Goal: Information Seeking & Learning: Learn about a topic

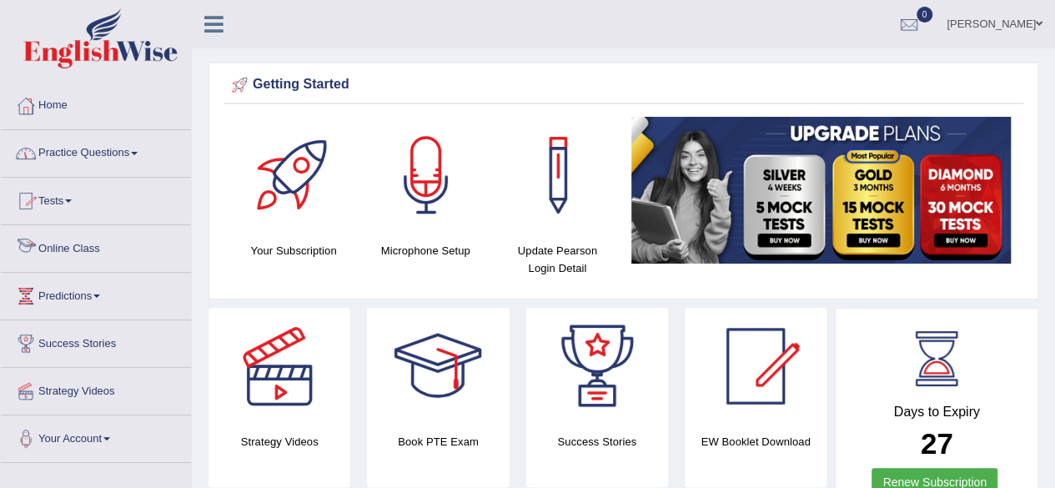
click at [48, 247] on link "Online Class" at bounding box center [96, 246] width 190 height 42
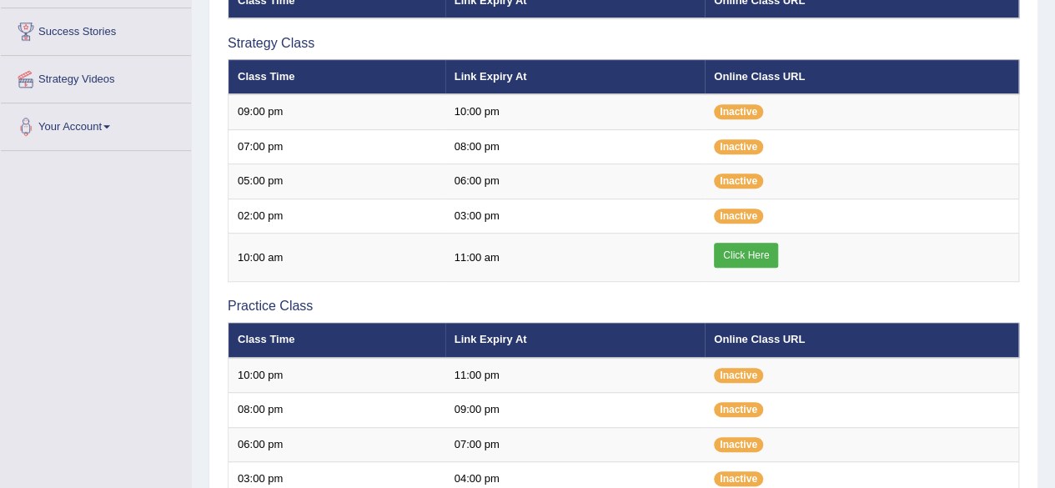
scroll to position [313, 0]
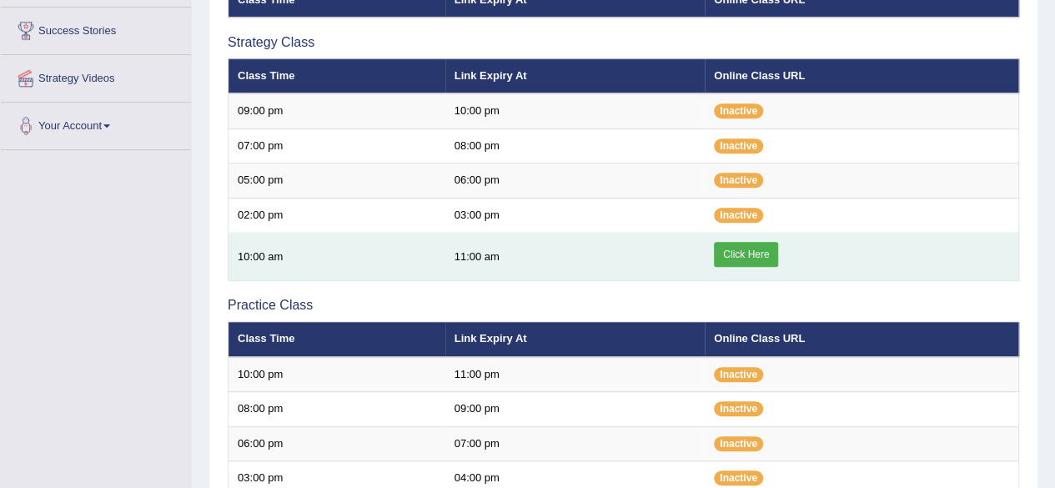
click at [770, 247] on link "Click Here" at bounding box center [746, 254] width 64 height 25
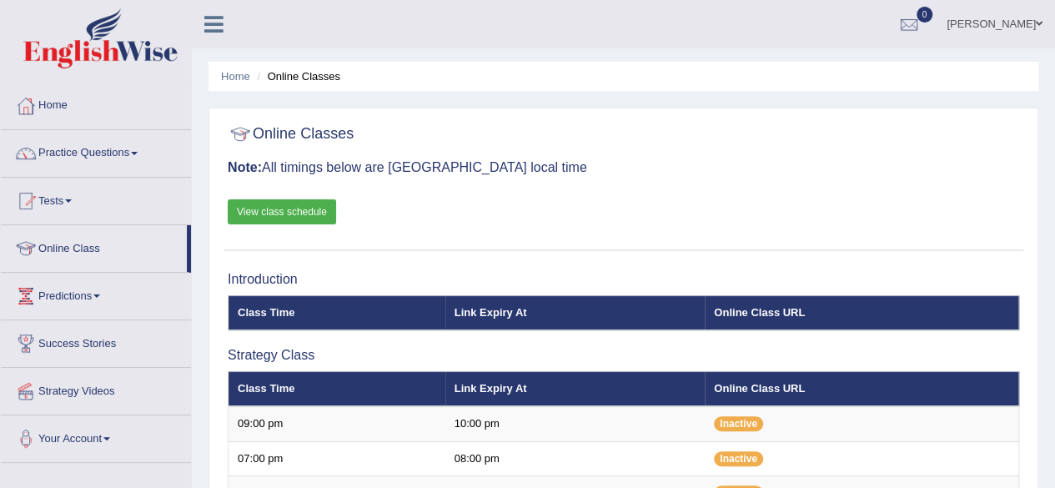
click at [277, 209] on link "View class schedule" at bounding box center [282, 211] width 108 height 25
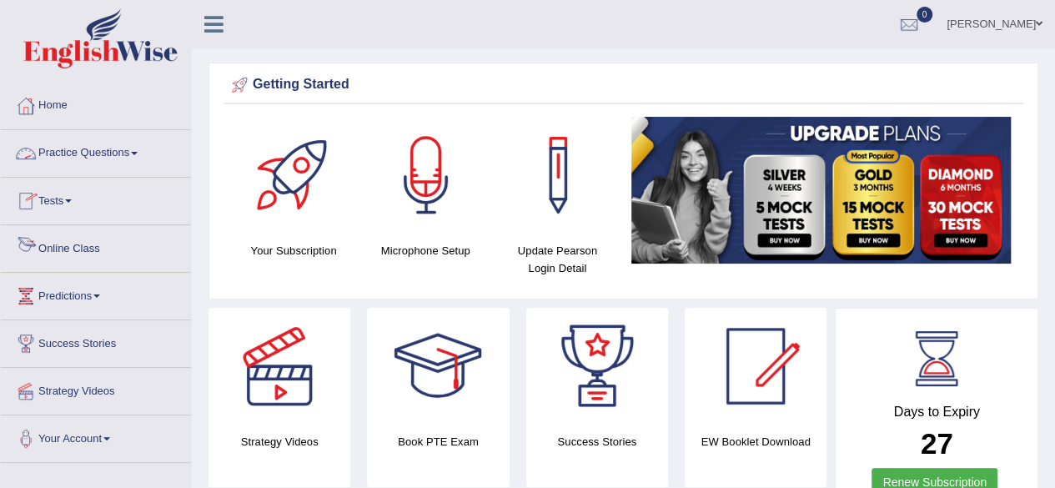
click at [84, 248] on link "Online Class" at bounding box center [96, 246] width 190 height 42
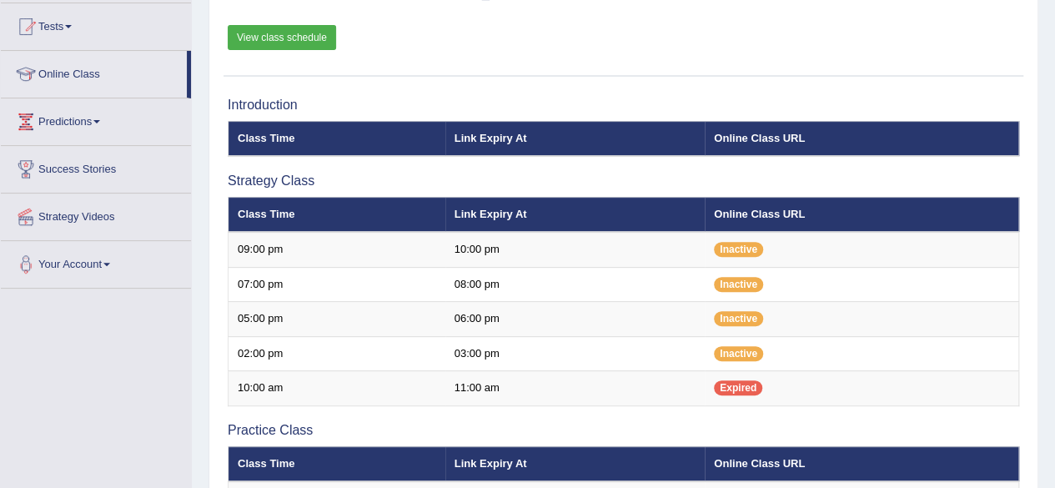
scroll to position [173, 0]
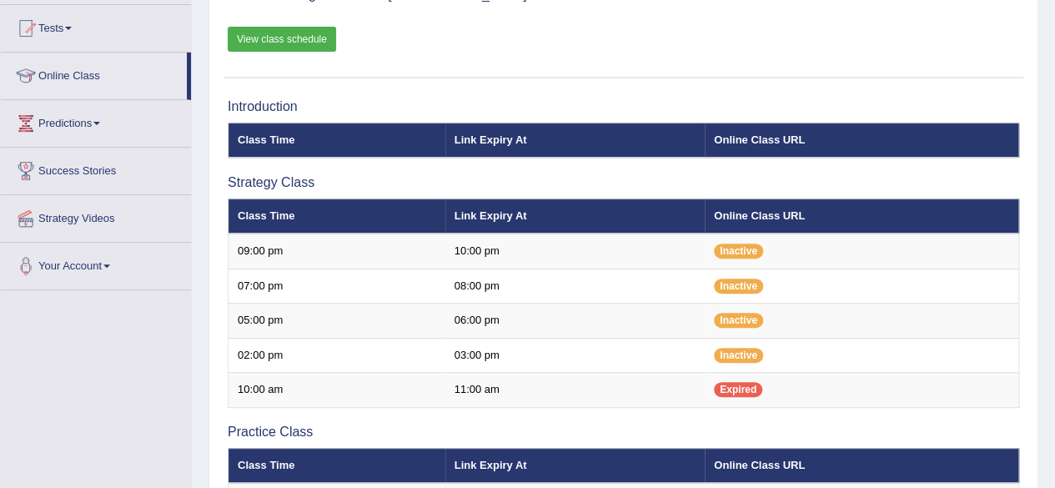
click at [294, 29] on link "View class schedule" at bounding box center [282, 39] width 108 height 25
